Goal: Task Accomplishment & Management: Manage account settings

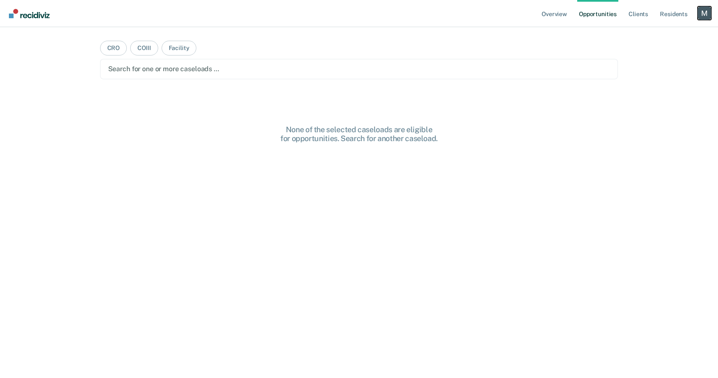
click at [710, 14] on div "Profile dropdown button" at bounding box center [705, 13] width 14 height 14
click at [654, 37] on link "Profile" at bounding box center [670, 34] width 68 height 7
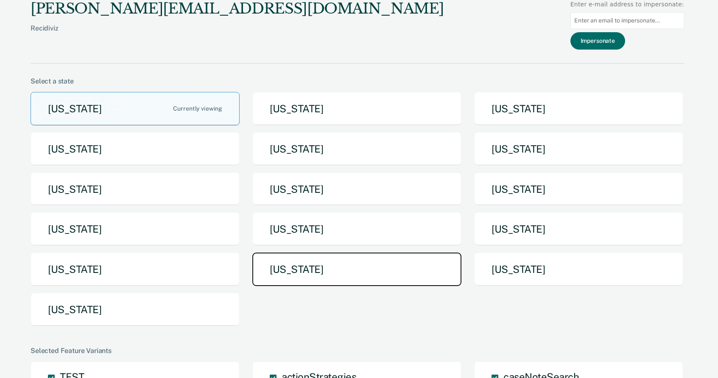
click at [280, 259] on button "[US_STATE]" at bounding box center [356, 270] width 209 height 34
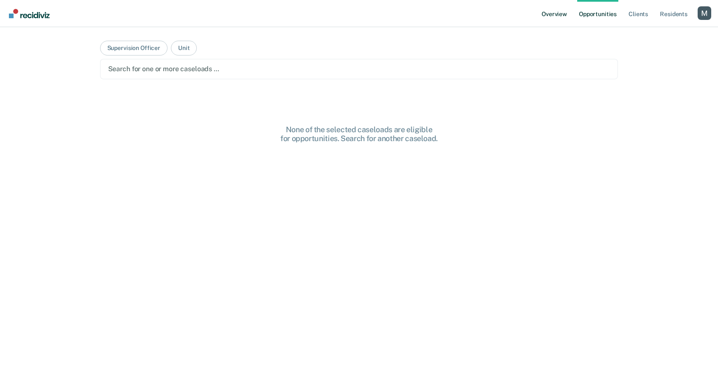
click at [558, 12] on link "Overview" at bounding box center [554, 13] width 29 height 27
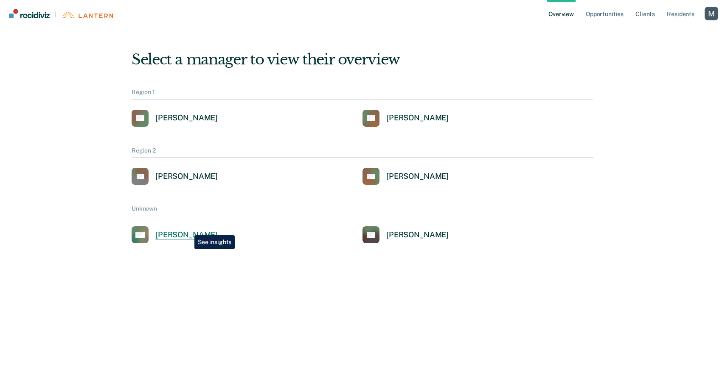
click at [185, 235] on div "Cora Matterson" at bounding box center [186, 235] width 62 height 10
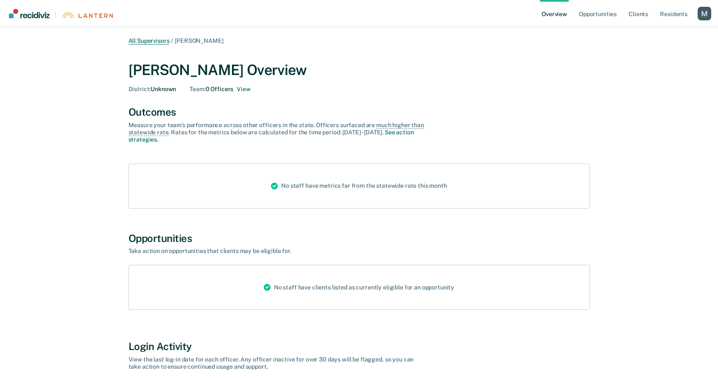
click at [153, 41] on link "All Supervisors" at bounding box center [149, 40] width 41 height 7
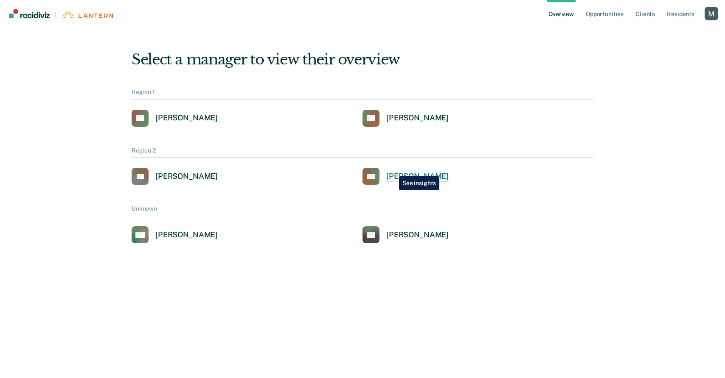
click at [393, 173] on div "Charles Thomas" at bounding box center [417, 177] width 62 height 10
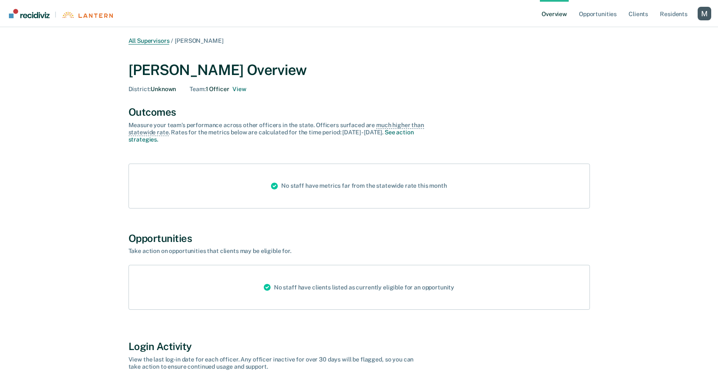
click at [155, 41] on link "All Supervisors" at bounding box center [149, 40] width 41 height 7
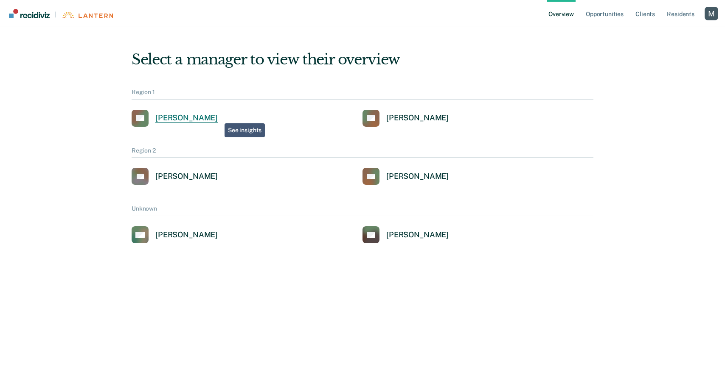
click at [218, 117] on div "Alejandro D Gonzalez" at bounding box center [186, 118] width 62 height 10
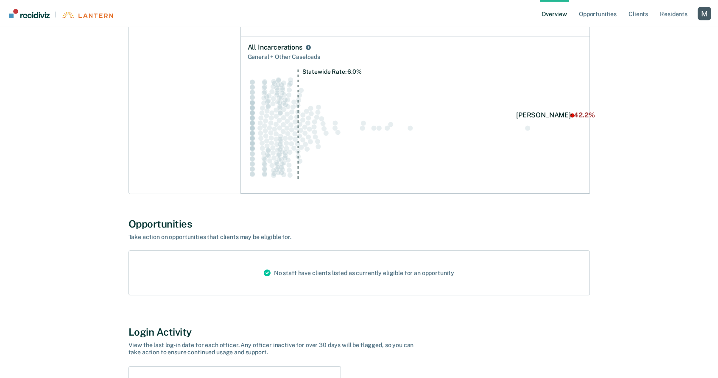
scroll to position [728, 0]
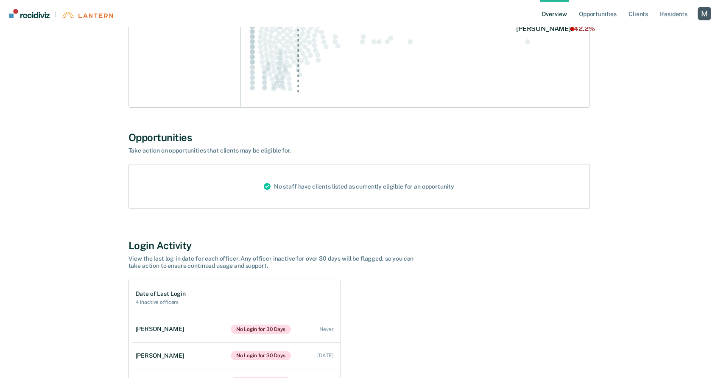
click at [310, 189] on div "No staff have clients listed as currently eligible for an opportunity" at bounding box center [359, 187] width 204 height 44
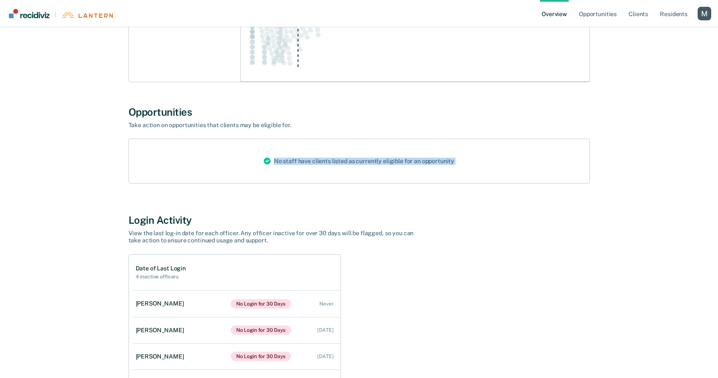
scroll to position [752, 0]
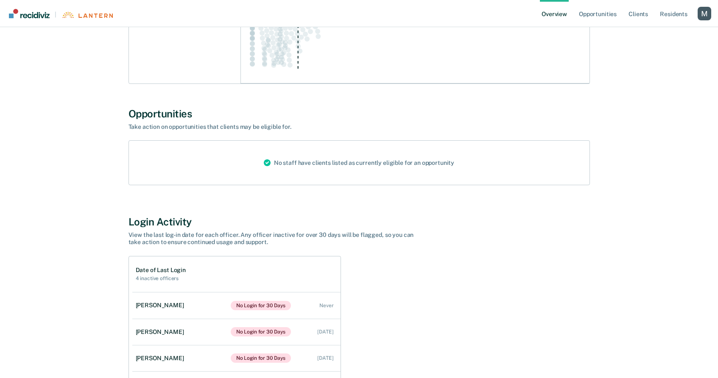
click at [163, 117] on div "Opportunities" at bounding box center [360, 114] width 462 height 12
click at [163, 134] on div "Opportunities Take action on opportunities that clients may be eligible for. No…" at bounding box center [360, 147] width 462 height 78
click at [163, 126] on div "Take action on opportunities that clients may be eligible for." at bounding box center [277, 126] width 297 height 7
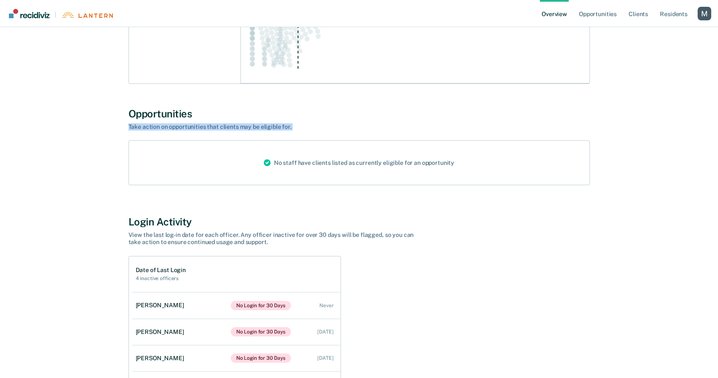
click at [163, 126] on div "Take action on opportunities that clients may be eligible for." at bounding box center [277, 126] width 297 height 7
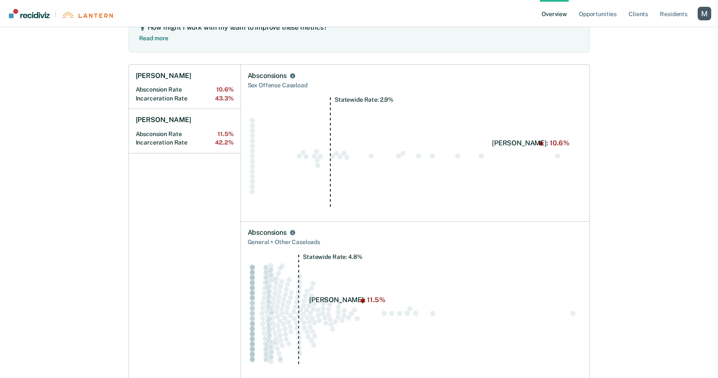
scroll to position [0, 0]
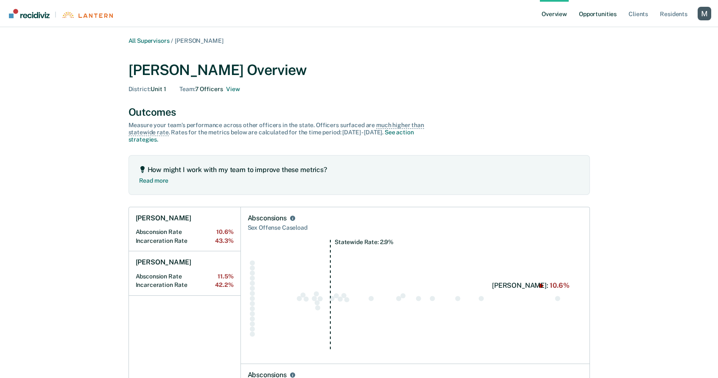
click at [599, 16] on link "Opportunities" at bounding box center [597, 13] width 41 height 27
click at [151, 39] on link "All Supervisors" at bounding box center [149, 40] width 41 height 7
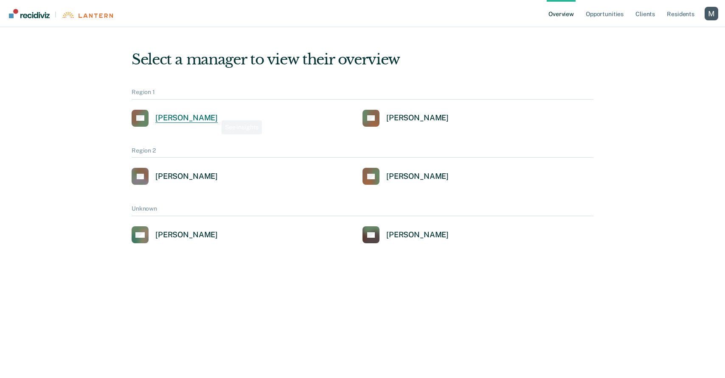
click at [213, 120] on div "Alejandro D Gonzalez" at bounding box center [186, 118] width 62 height 10
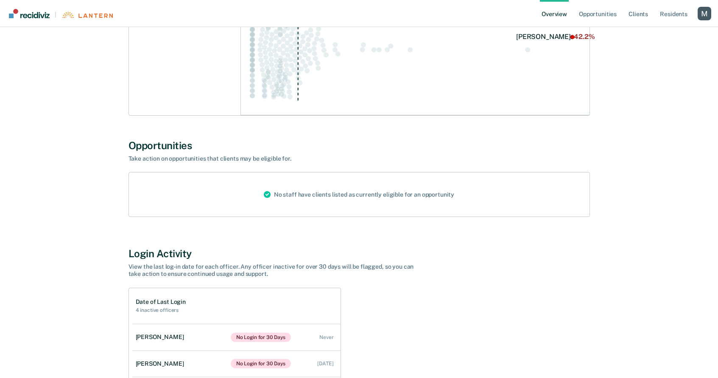
scroll to position [750, 0]
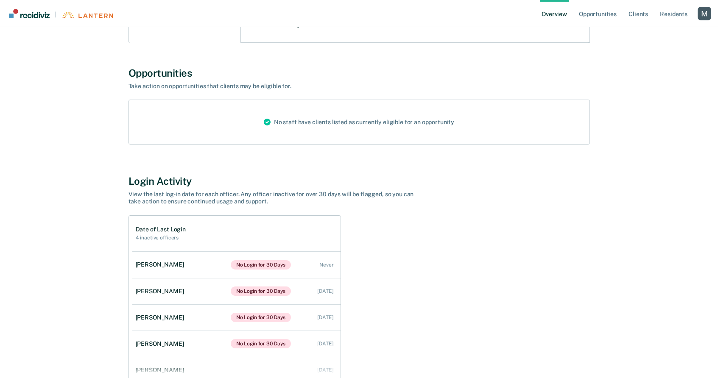
click at [370, 123] on div "No staff have clients listed as currently eligible for an opportunity" at bounding box center [359, 122] width 204 height 44
click at [223, 85] on div "Take action on opportunities that clients may be eligible for." at bounding box center [277, 86] width 297 height 7
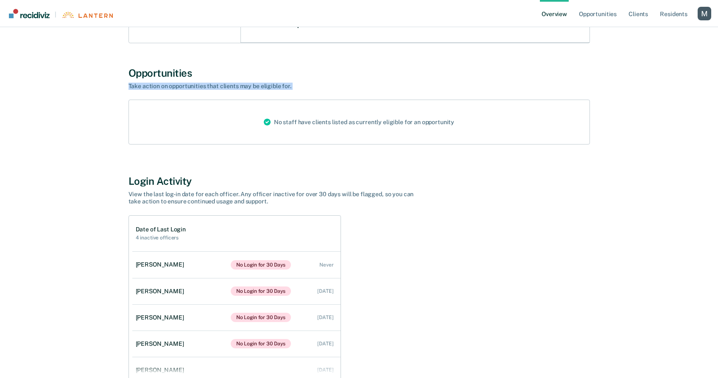
click at [223, 85] on div "Take action on opportunities that clients may be eligible for." at bounding box center [277, 86] width 297 height 7
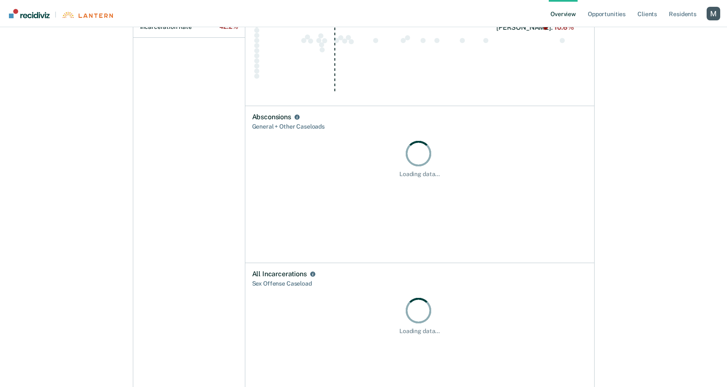
scroll to position [0, 0]
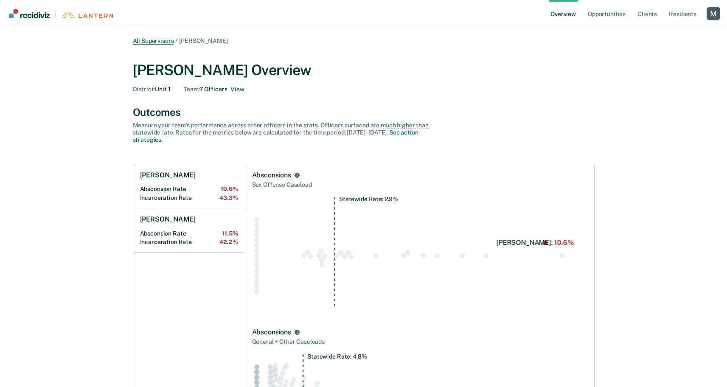
click at [155, 41] on link "All Supervisors" at bounding box center [153, 40] width 41 height 7
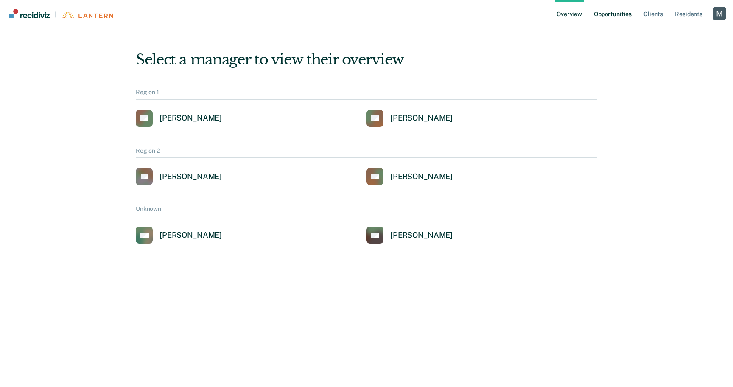
click at [605, 14] on link "Opportunities" at bounding box center [612, 13] width 41 height 27
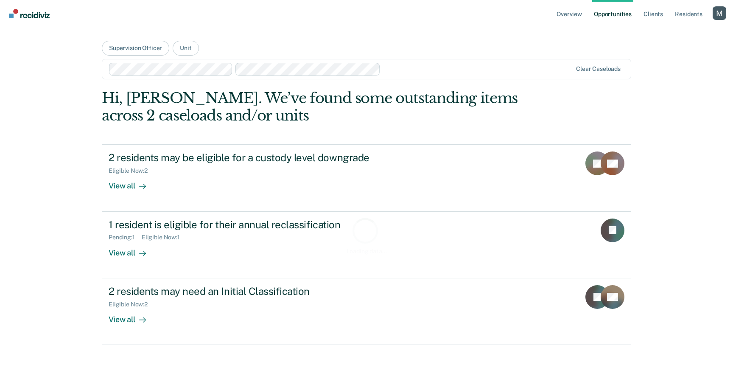
click at [407, 75] on div at bounding box center [341, 69] width 464 height 13
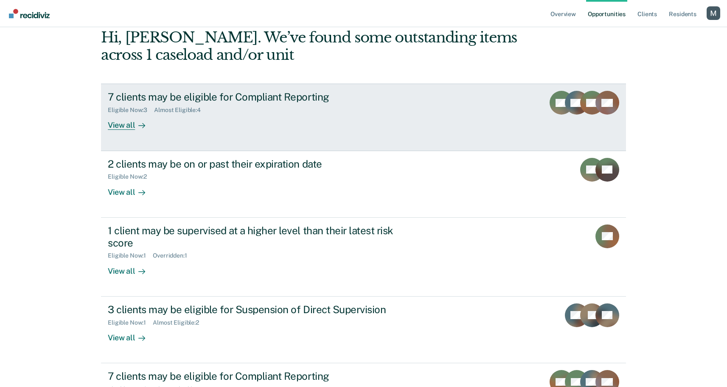
scroll to position [66, 0]
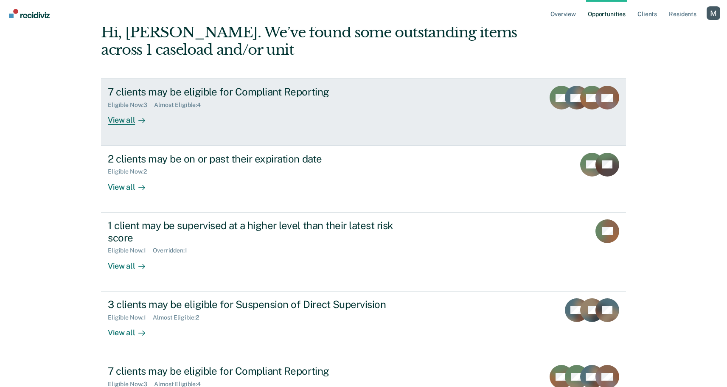
click at [304, 133] on link "7 clients may be eligible for Compliant Reporting Eligible Now : 3 Almost Eligi…" at bounding box center [363, 111] width 525 height 67
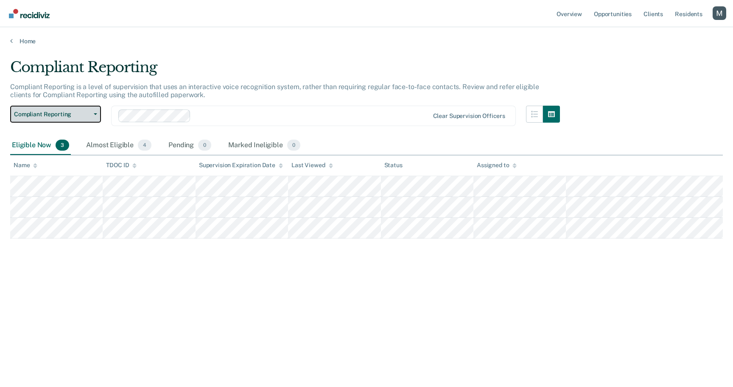
click at [73, 113] on span "Compliant Reporting" at bounding box center [52, 114] width 76 height 7
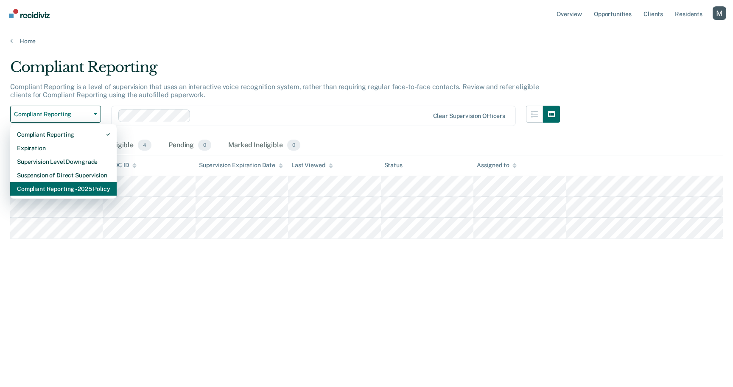
click at [66, 191] on div "Compliant Reporting - 2025 Policy" at bounding box center [63, 189] width 93 height 14
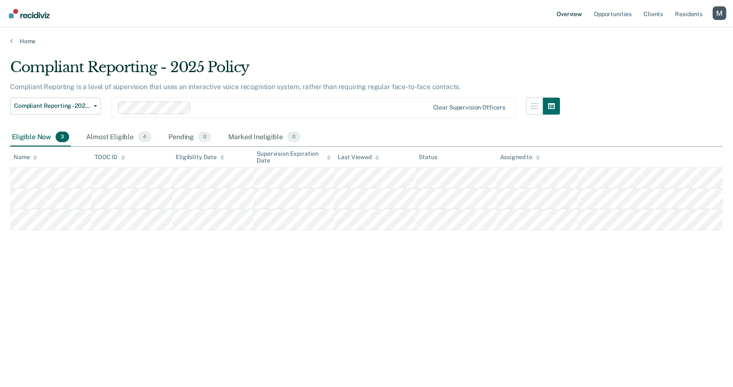
click at [580, 11] on link "Overview" at bounding box center [569, 13] width 29 height 27
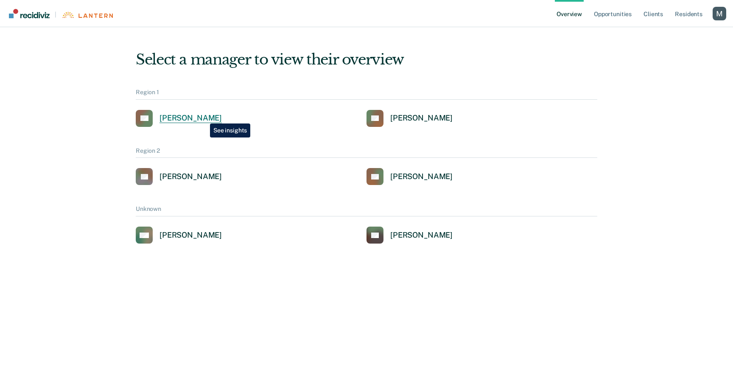
click at [204, 117] on div "Alejandro D Gonzalez" at bounding box center [191, 118] width 62 height 10
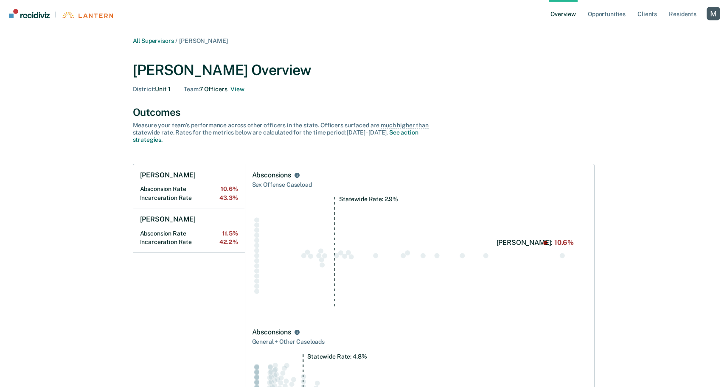
click at [610, 15] on link "Opportunities" at bounding box center [606, 13] width 41 height 27
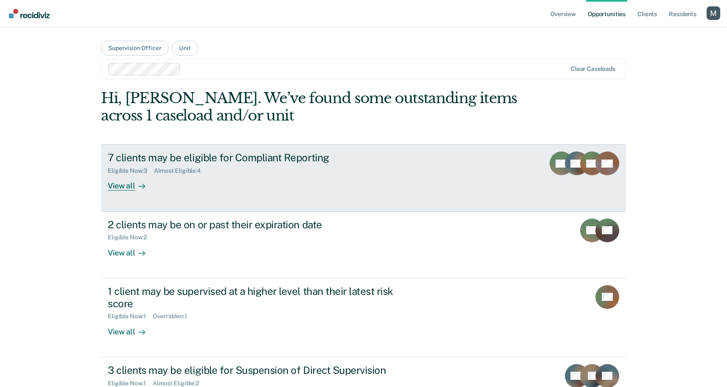
click at [175, 168] on div "Almost Eligible : 4" at bounding box center [180, 170] width 53 height 7
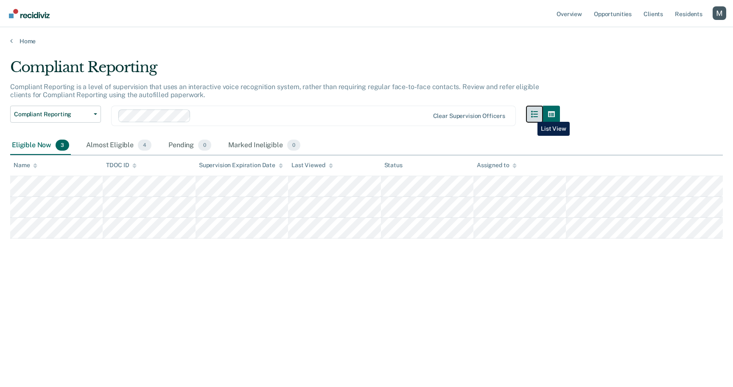
click at [531, 115] on icon "button" at bounding box center [534, 114] width 7 height 7
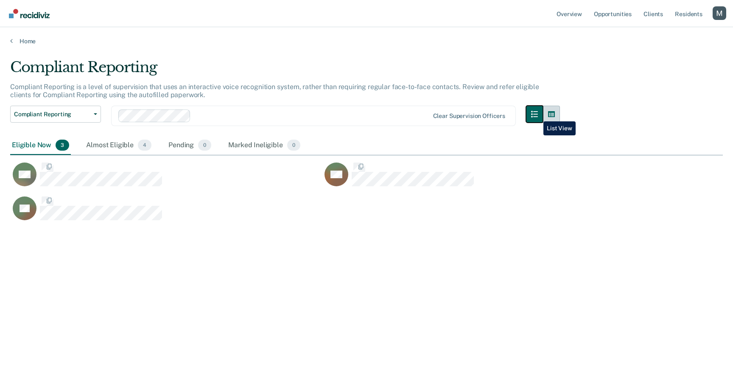
scroll to position [258, 706]
click at [550, 115] on icon "button" at bounding box center [551, 114] width 7 height 7
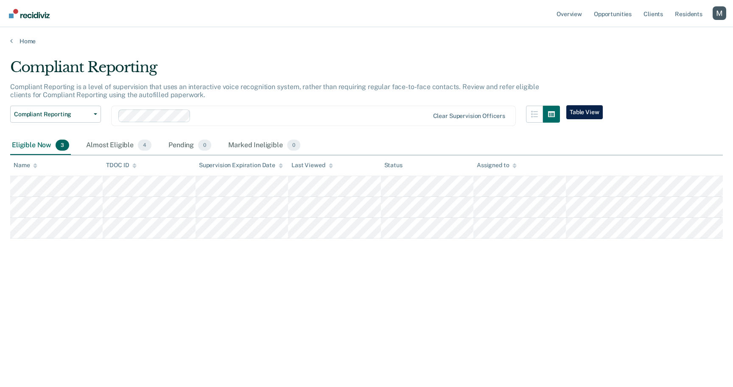
click at [291, 59] on div "Compliant Reporting" at bounding box center [285, 71] width 550 height 24
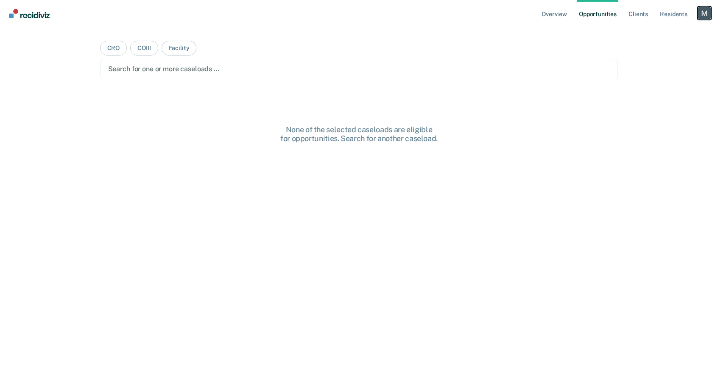
click at [698, 10] on div "Profile dropdown button" at bounding box center [705, 13] width 14 height 14
click at [647, 33] on link "Profile" at bounding box center [670, 34] width 68 height 7
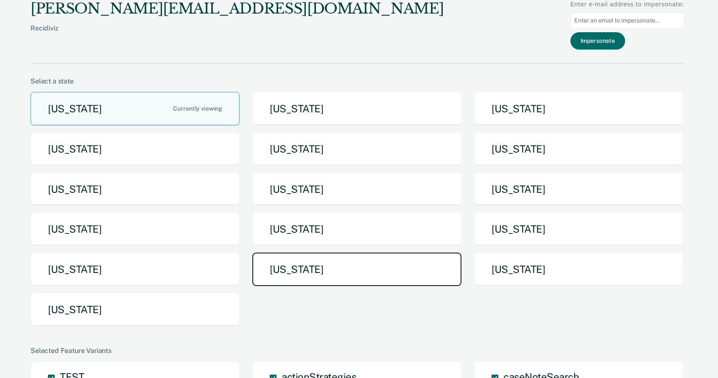
click at [305, 261] on button "[US_STATE]" at bounding box center [356, 270] width 209 height 34
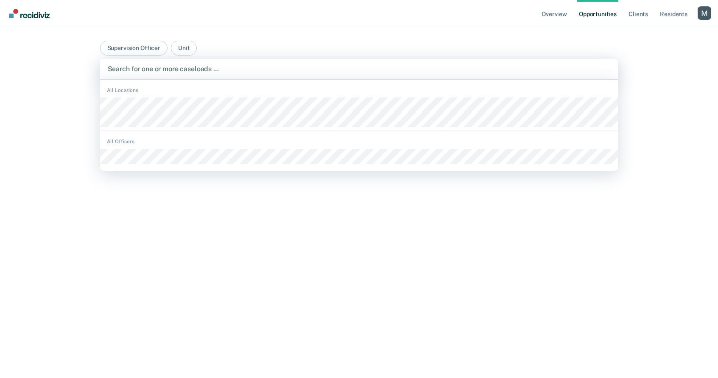
click at [152, 69] on div at bounding box center [359, 69] width 503 height 10
click at [173, 42] on button "Unit" at bounding box center [184, 48] width 26 height 15
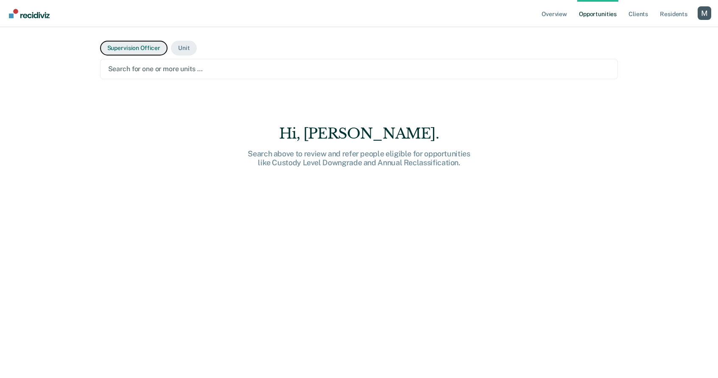
click at [145, 41] on button "Supervision Officer" at bounding box center [133, 48] width 67 height 15
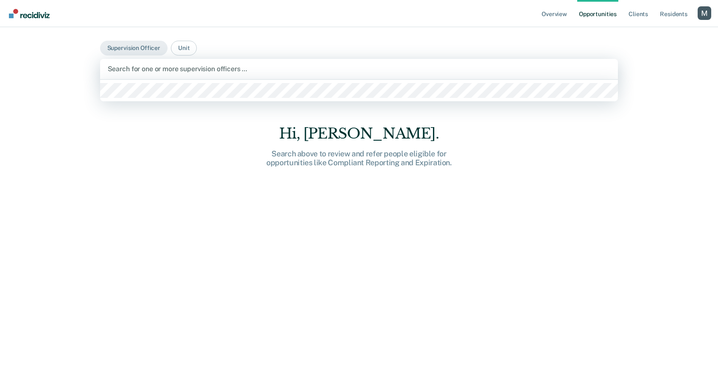
click at [147, 65] on div at bounding box center [359, 69] width 503 height 10
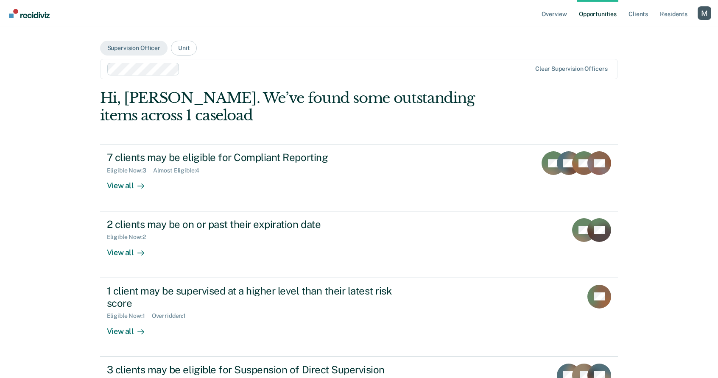
click at [209, 70] on div at bounding box center [357, 69] width 348 height 10
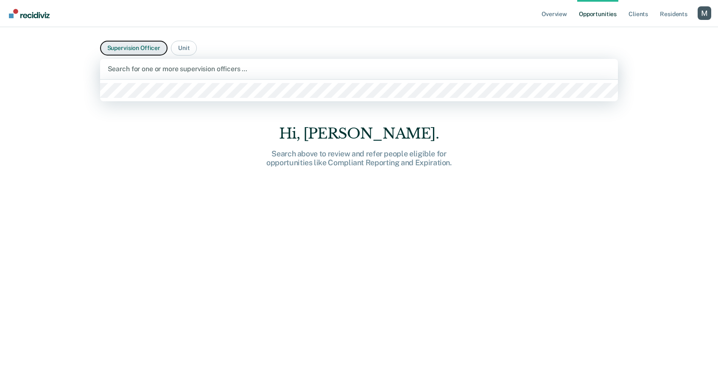
click at [143, 49] on button "Supervision Officer" at bounding box center [133, 48] width 67 height 15
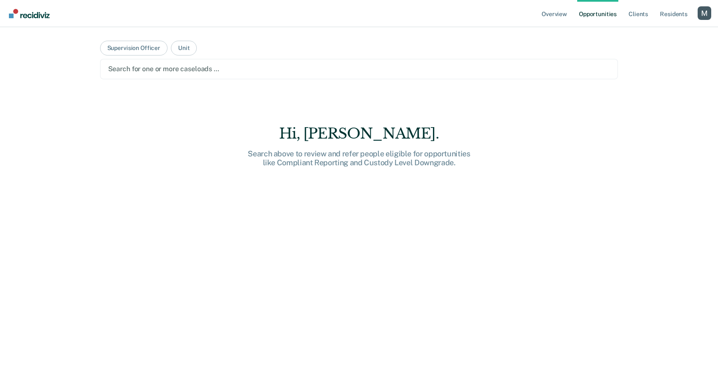
click at [149, 68] on div at bounding box center [359, 69] width 502 height 10
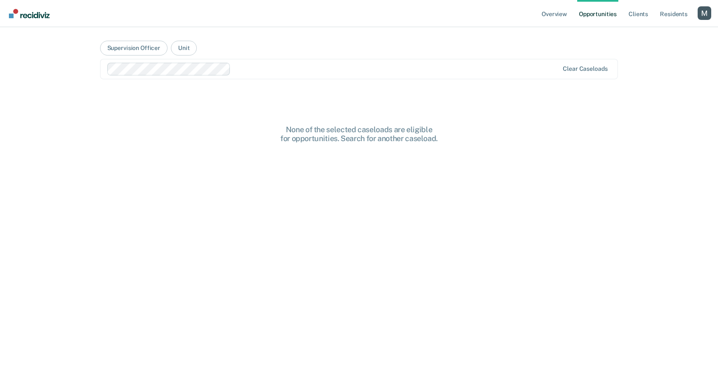
click at [266, 71] on div at bounding box center [396, 69] width 325 height 10
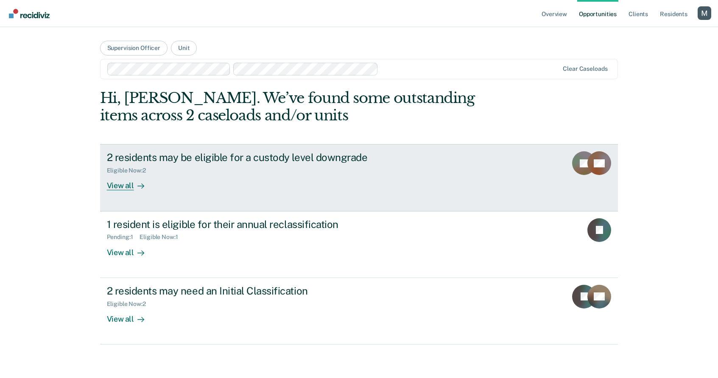
click at [198, 160] on div "2 residents may be eligible for a custody level downgrade" at bounding box center [256, 157] width 298 height 12
